Goal: Complete application form

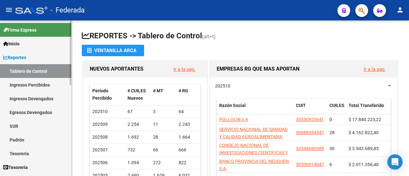
click at [32, 141] on link "Padrón" at bounding box center [35, 140] width 71 height 14
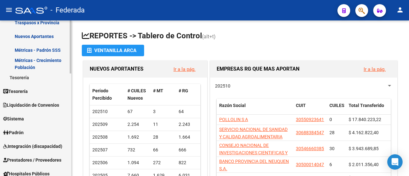
scroll to position [160, 0]
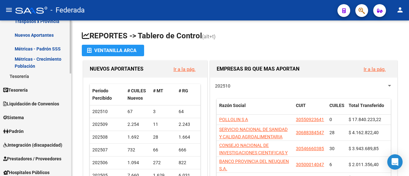
click at [36, 132] on link "Padrón" at bounding box center [35, 131] width 71 height 14
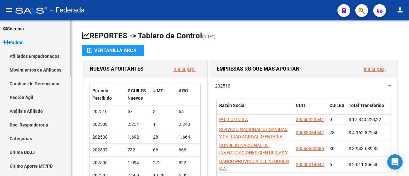
scroll to position [32, 0]
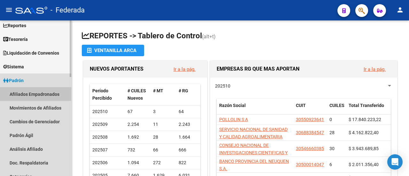
click at [46, 93] on link "Afiliados Empadronados" at bounding box center [35, 94] width 71 height 14
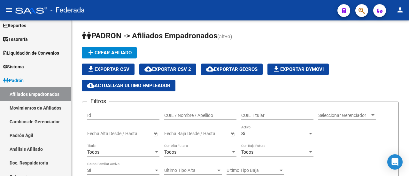
click at [361, 11] on icon "button" at bounding box center [361, 10] width 6 height 7
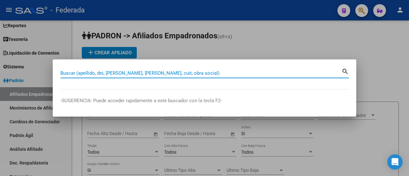
paste input "23-34780688-9"
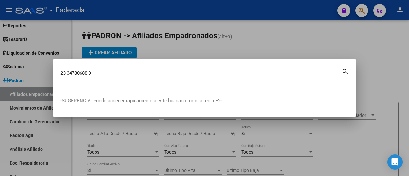
type input "23347806889"
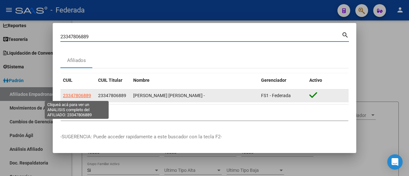
click at [71, 97] on span "23347806889" at bounding box center [77, 95] width 28 height 5
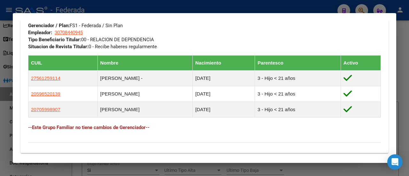
scroll to position [351, 0]
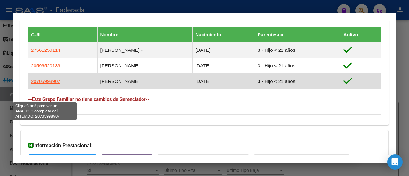
click at [48, 84] on span "20705998907" at bounding box center [45, 81] width 29 height 5
type textarea "20705998907"
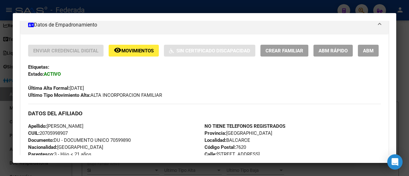
scroll to position [119, 0]
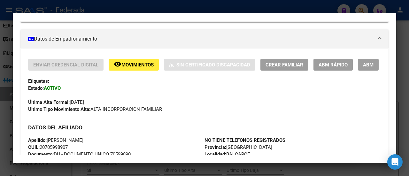
click at [336, 64] on span "ABM Rápido" at bounding box center [332, 65] width 29 height 6
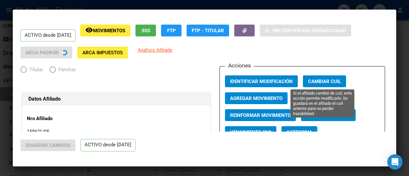
radio input "true"
type input "30-70844094-5"
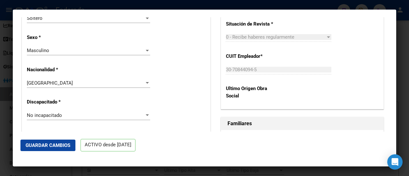
scroll to position [415, 0]
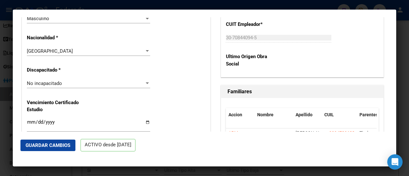
click at [171, 80] on div "Nro Afiliado 155621/05 Ingresar nro CUIL * 20-70599890-7 CUIL ARCA [PERSON_NAME…" at bounding box center [116, 110] width 188 height 840
click at [144, 82] on div at bounding box center [147, 83] width 6 height 5
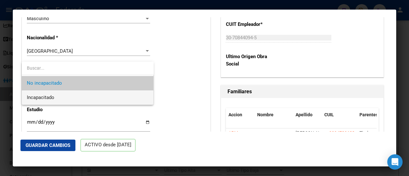
click at [117, 98] on span "Incapacitado" at bounding box center [88, 97] width 122 height 14
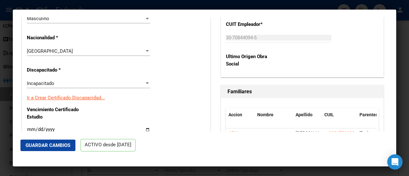
click at [92, 97] on link "Ir a Crear Certificado Discapacidad..." at bounding box center [66, 98] width 78 height 6
click at [204, 69] on div "Nro Afiliado 155621/05 Ingresar nro CUIL * 20-70599890-7 CUIL ARCA [PERSON_NAME…" at bounding box center [116, 114] width 188 height 848
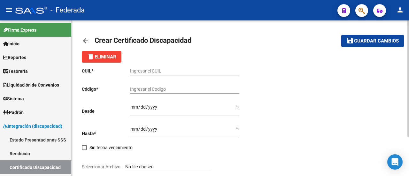
click at [302, 82] on div "CUIL * Ingresar el CUIL Código * Ingresar el Codigo Desde Ingresar fec. Desde H…" at bounding box center [240, 138] width 317 height 150
click at [163, 72] on input "Ingresar el CUIL" at bounding box center [184, 70] width 109 height 5
paste input "20-70599890-7"
type input "20-70599890-7"
click at [272, 73] on div "CUIL * 20-70599890-7 Ingresar el CUIL Código * Ingresar el Codigo Desde Ingresa…" at bounding box center [240, 138] width 317 height 150
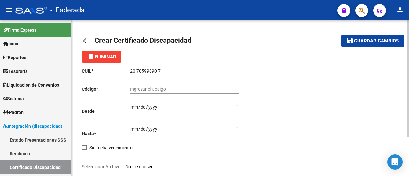
click at [269, 81] on div "CUIL * 20-70599890-7 Ingresar el CUIL Código * Ingresar el Codigo Desde Ingresa…" at bounding box center [240, 138] width 317 height 150
click at [279, 65] on div "CUIL * 20-70599890-7 Ingresar el CUIL Código * Ingresar el Codigo Desde Ingresa…" at bounding box center [240, 138] width 317 height 150
click at [309, 84] on div "CUIL * 20-70599890-7 Ingresar el CUIL Código * Ingresar el Codigo Desde Ingresa…" at bounding box center [240, 138] width 317 height 150
click at [218, 55] on div "delete Eliminar" at bounding box center [240, 56] width 317 height 11
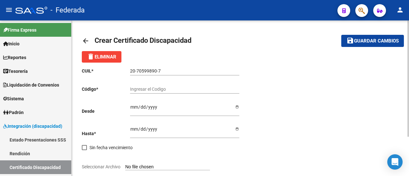
click at [193, 89] on input "Ingresar el Codigo" at bounding box center [184, 89] width 109 height 5
type input "2"
